Goal: Navigation & Orientation: Find specific page/section

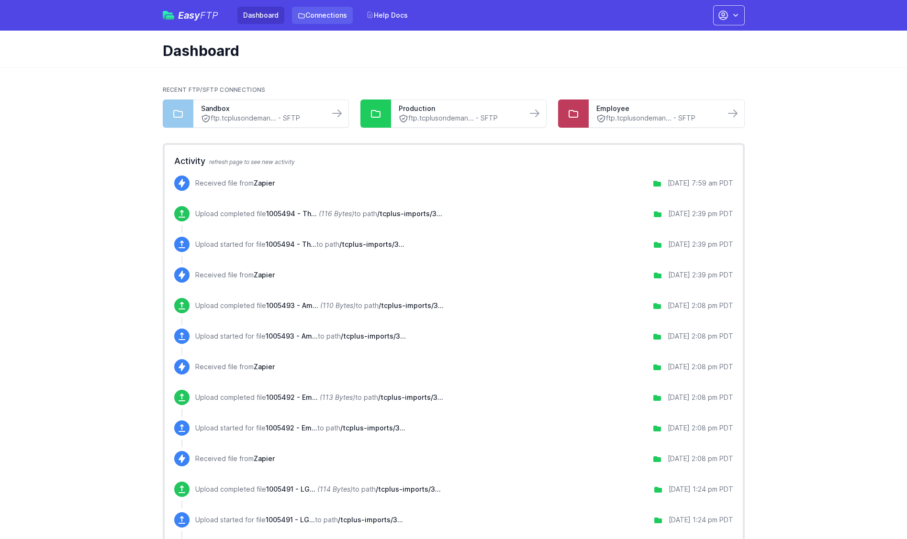
click at [316, 9] on link "Connections" at bounding box center [322, 15] width 61 height 17
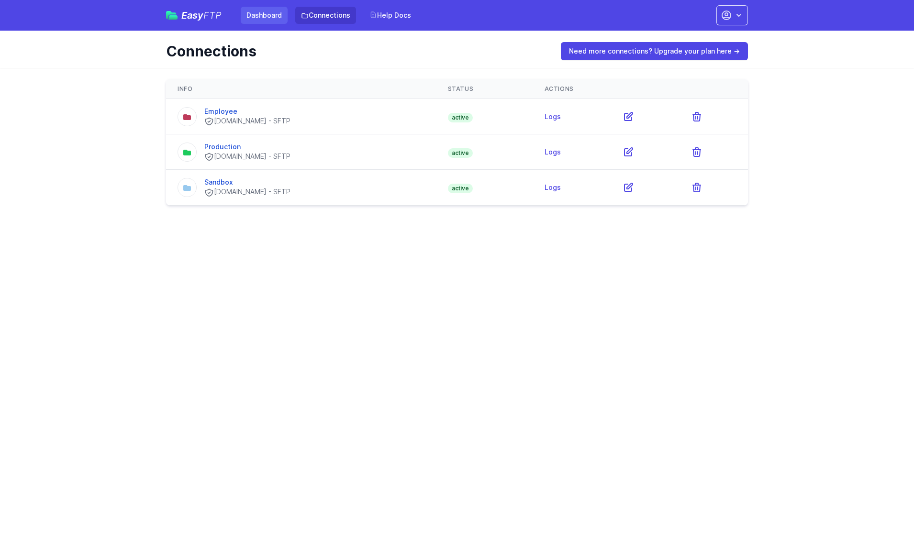
click at [274, 18] on link "Dashboard" at bounding box center [264, 15] width 47 height 17
